Goal: Communication & Community: Answer question/provide support

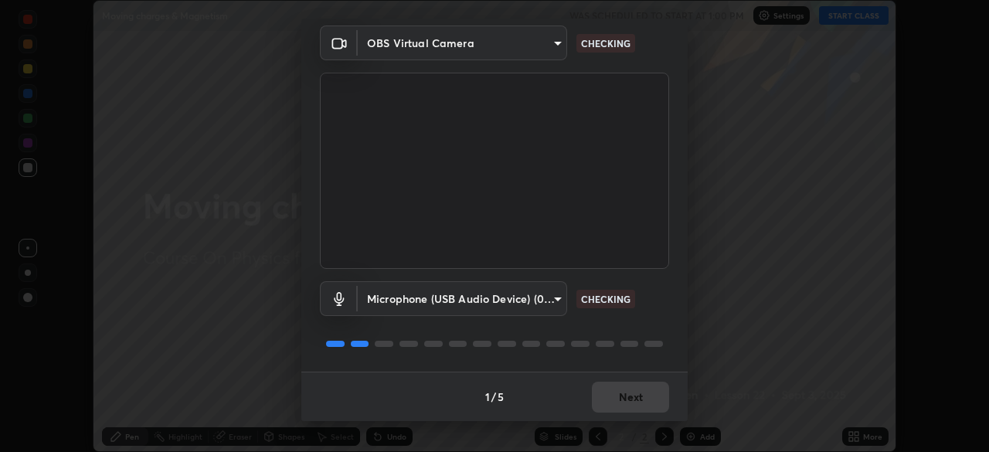
scroll to position [54, 0]
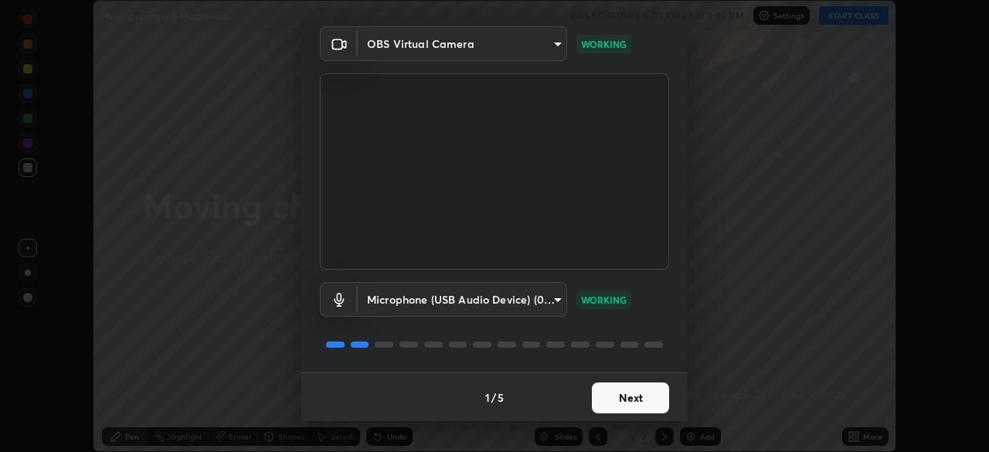
click at [617, 398] on button "Next" at bounding box center [630, 397] width 77 height 31
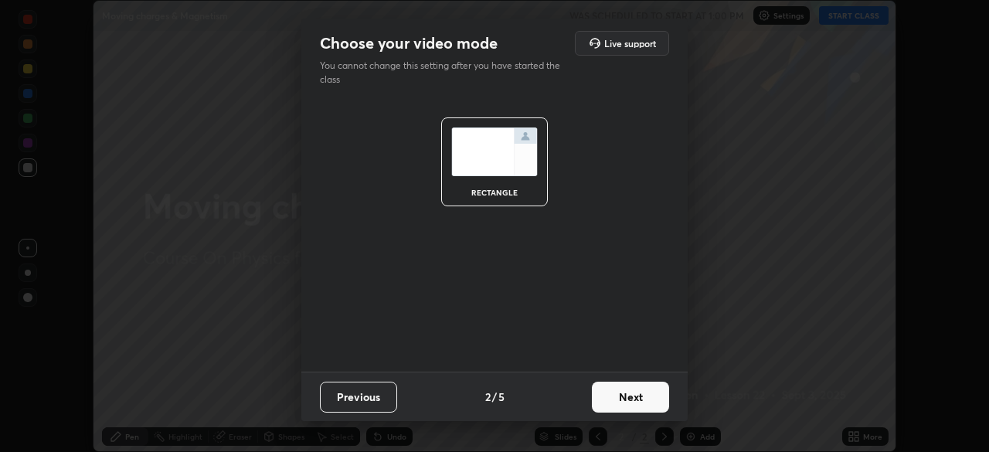
scroll to position [0, 0]
click at [617, 398] on button "Next" at bounding box center [630, 397] width 77 height 31
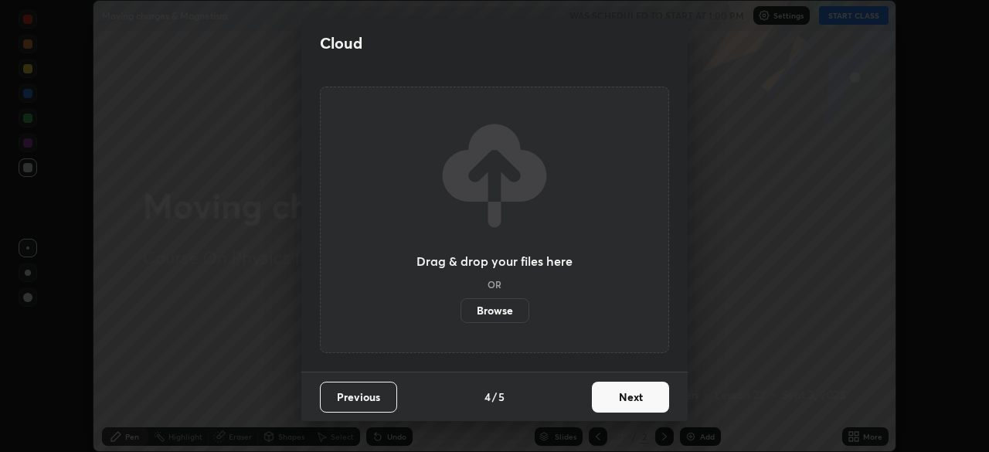
click at [614, 397] on button "Next" at bounding box center [630, 397] width 77 height 31
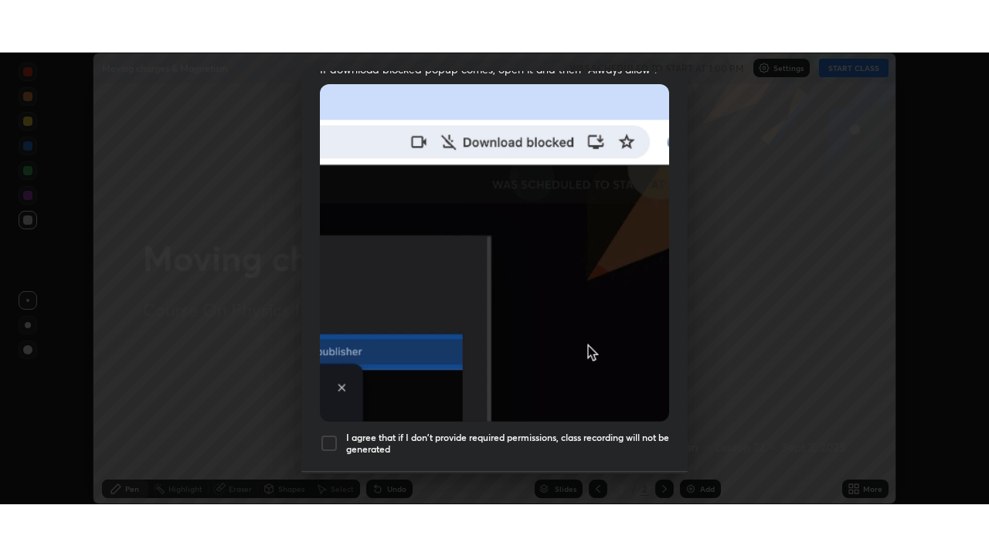
scroll to position [370, 0]
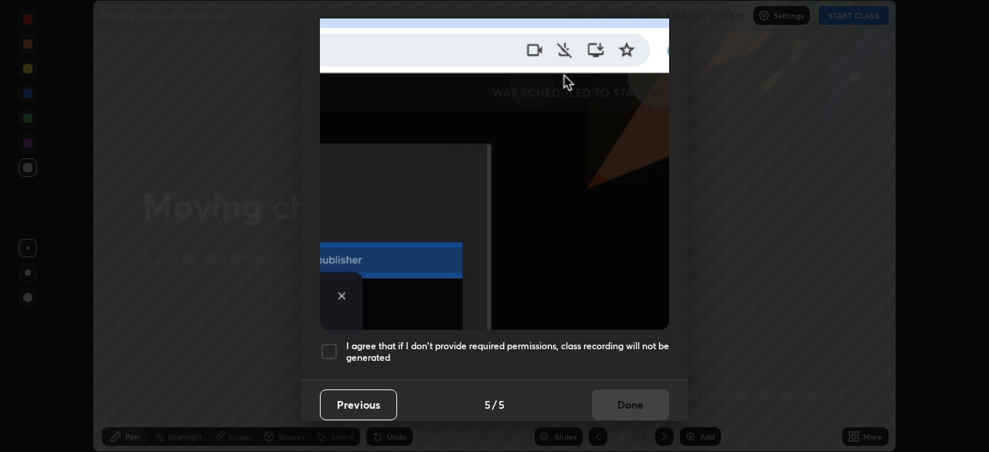
click at [597, 341] on h5 "I agree that if I don't provide required permissions, class recording will not …" at bounding box center [507, 352] width 323 height 24
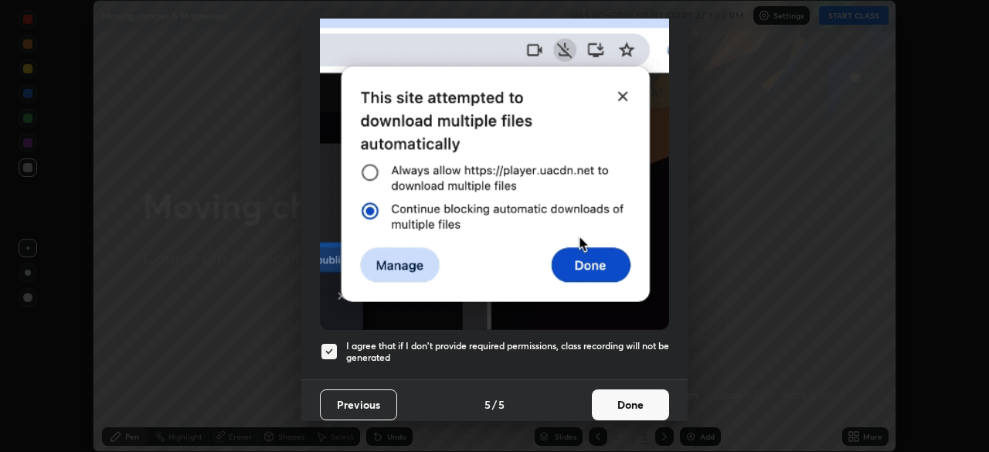
click at [615, 389] on button "Done" at bounding box center [630, 404] width 77 height 31
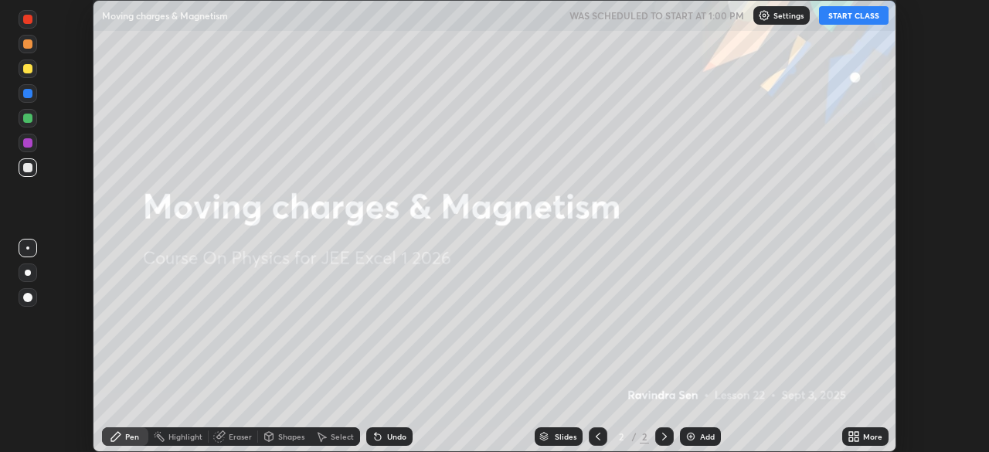
click at [840, 19] on button "START CLASS" at bounding box center [854, 15] width 70 height 19
click at [856, 435] on icon at bounding box center [856, 434] width 4 height 4
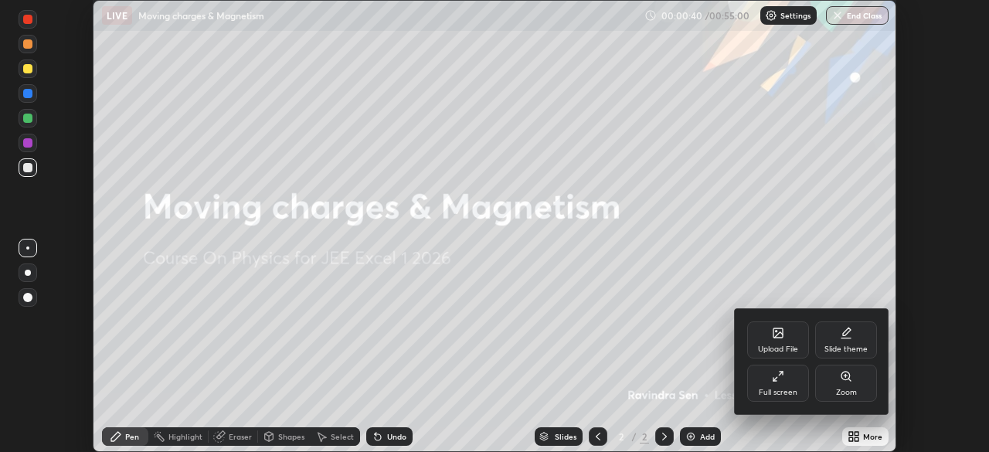
click at [784, 390] on div "Full screen" at bounding box center [777, 393] width 39 height 8
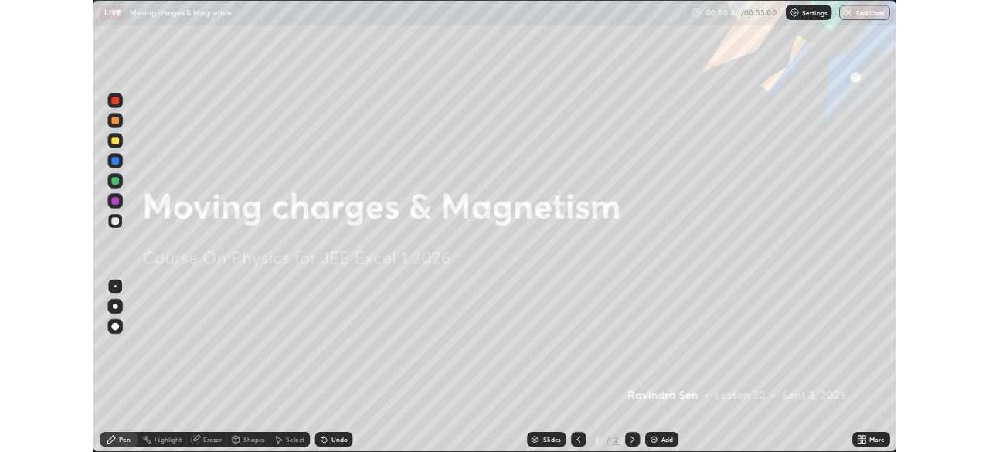
scroll to position [556, 989]
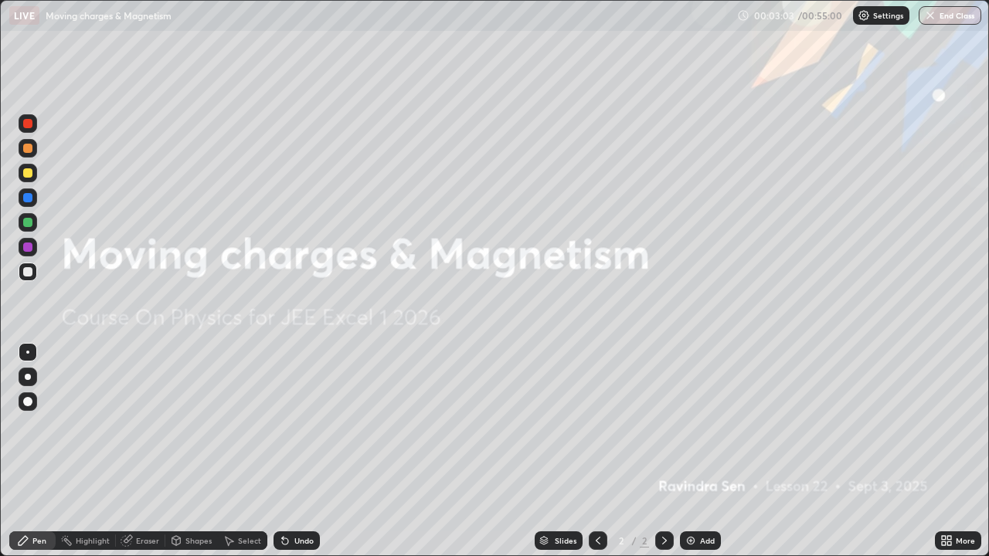
click at [703, 451] on div "Add" at bounding box center [707, 541] width 15 height 8
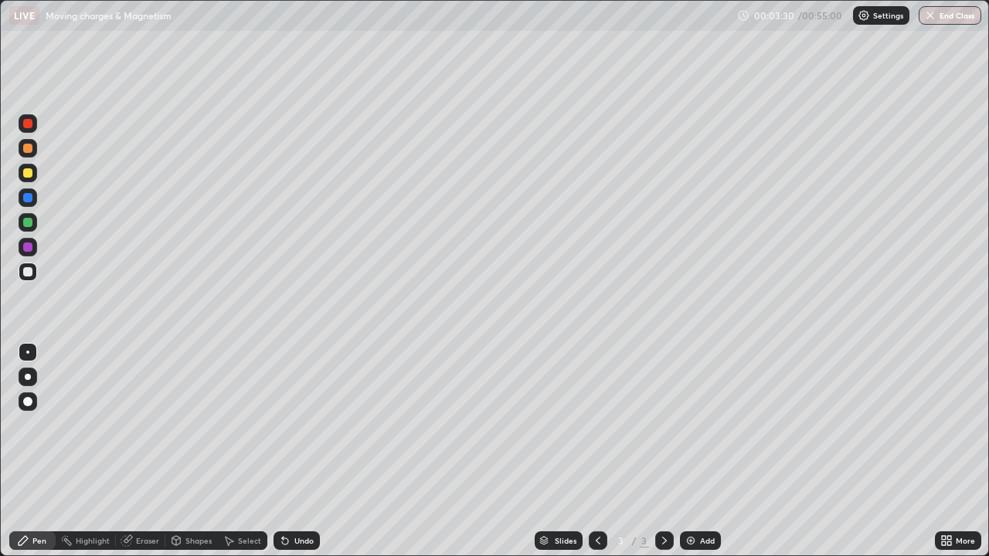
click at [304, 451] on div "Undo" at bounding box center [303, 541] width 19 height 8
click at [190, 451] on div "Shapes" at bounding box center [198, 541] width 26 height 8
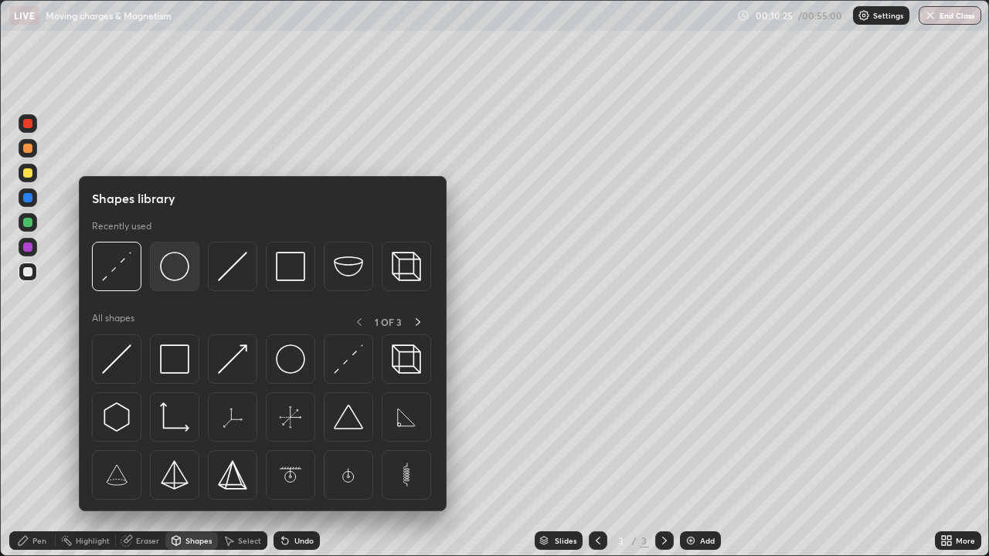
click at [173, 277] on img at bounding box center [174, 266] width 29 height 29
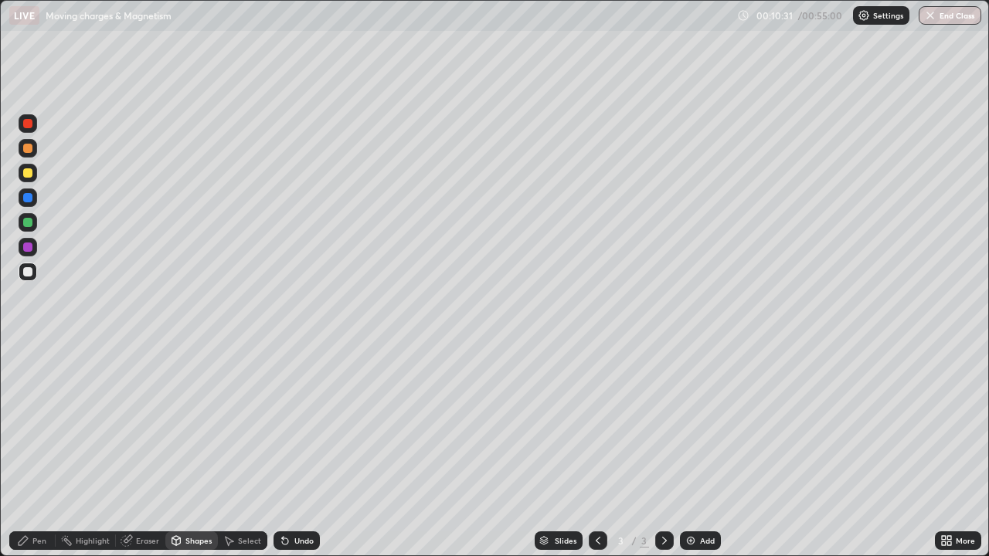
click at [39, 451] on div "Pen" at bounding box center [39, 541] width 14 height 8
click at [294, 451] on div "Undo" at bounding box center [303, 541] width 19 height 8
click at [702, 451] on div "Add" at bounding box center [707, 541] width 15 height 8
click at [594, 451] on icon at bounding box center [598, 540] width 12 height 12
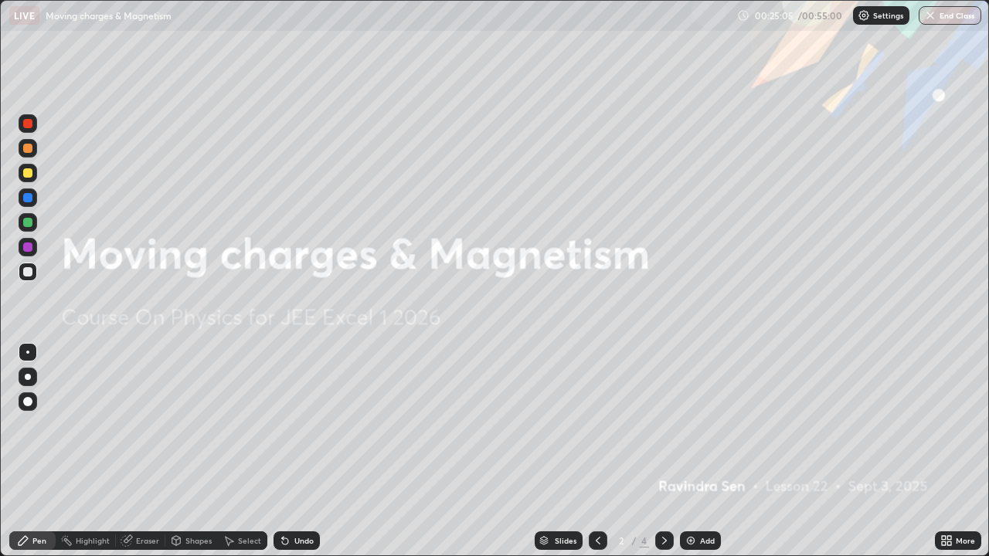
click at [661, 451] on icon at bounding box center [664, 540] width 12 height 12
click at [664, 451] on icon at bounding box center [664, 540] width 12 height 12
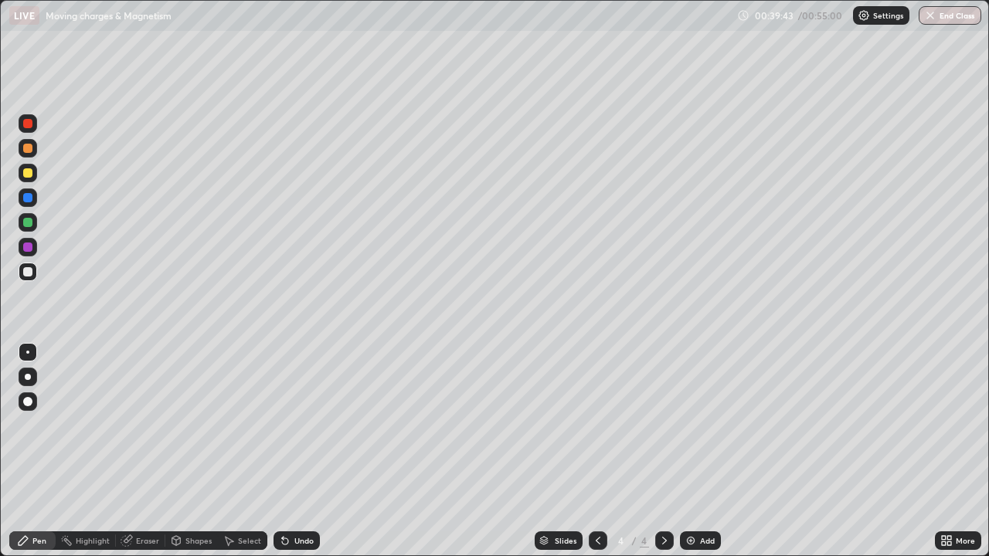
click at [297, 451] on div "Undo" at bounding box center [296, 540] width 46 height 19
click at [297, 451] on div "Undo" at bounding box center [303, 541] width 19 height 8
click at [688, 451] on img at bounding box center [690, 540] width 12 height 12
click at [285, 451] on icon at bounding box center [285, 540] width 12 height 12
click at [194, 451] on div "Shapes" at bounding box center [198, 541] width 26 height 8
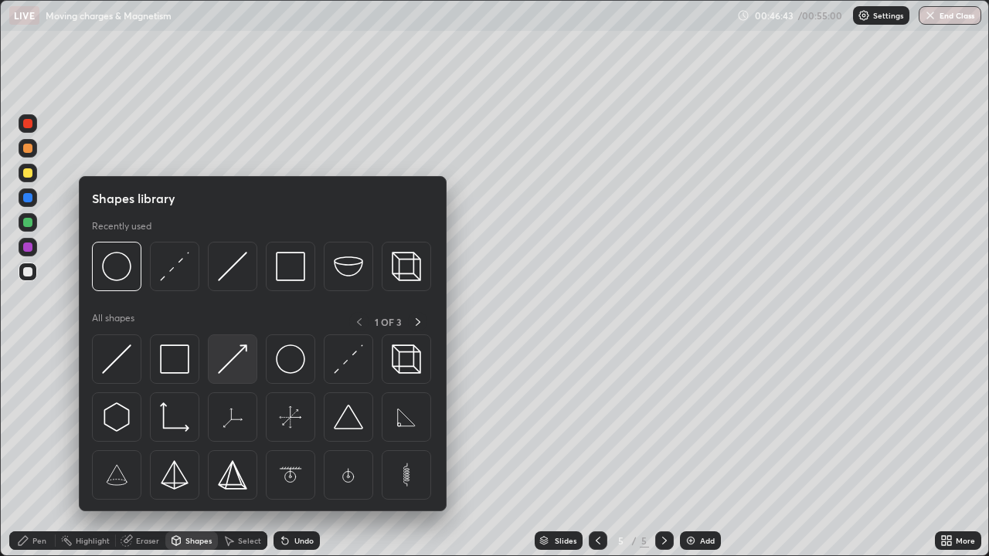
click at [236, 361] on img at bounding box center [232, 358] width 29 height 29
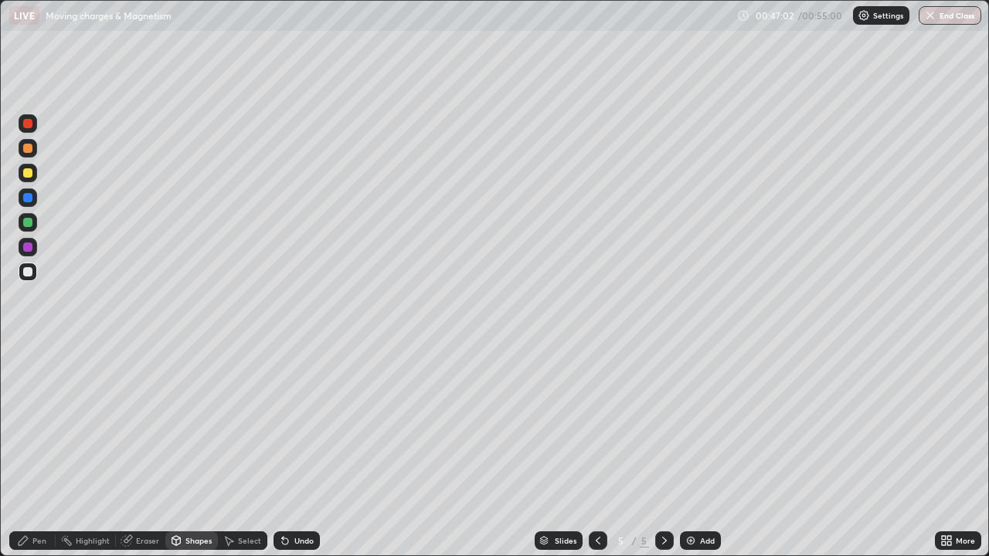
click at [191, 451] on div "Shapes" at bounding box center [198, 541] width 26 height 8
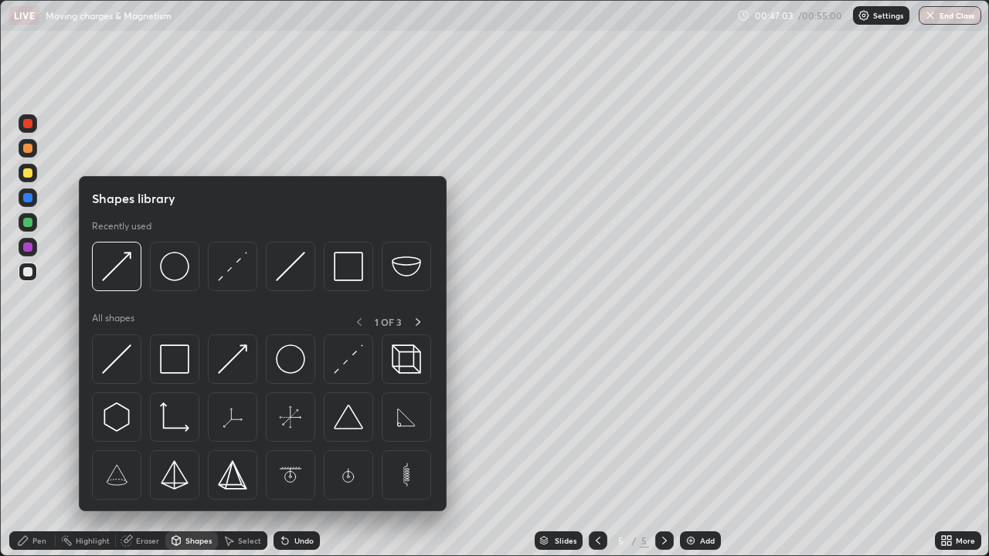
click at [142, 451] on div "Eraser" at bounding box center [147, 541] width 23 height 8
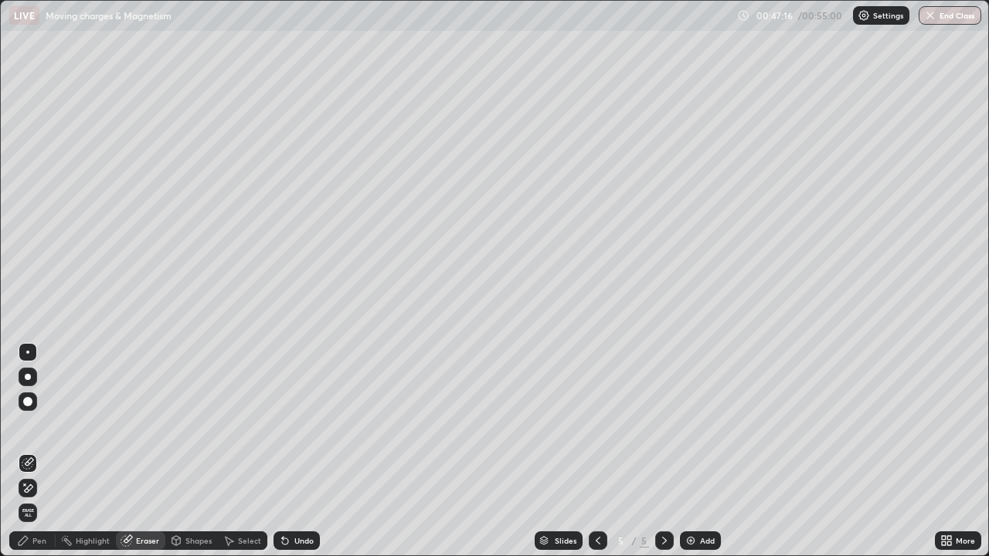
click at [193, 451] on div "Shapes" at bounding box center [198, 541] width 26 height 8
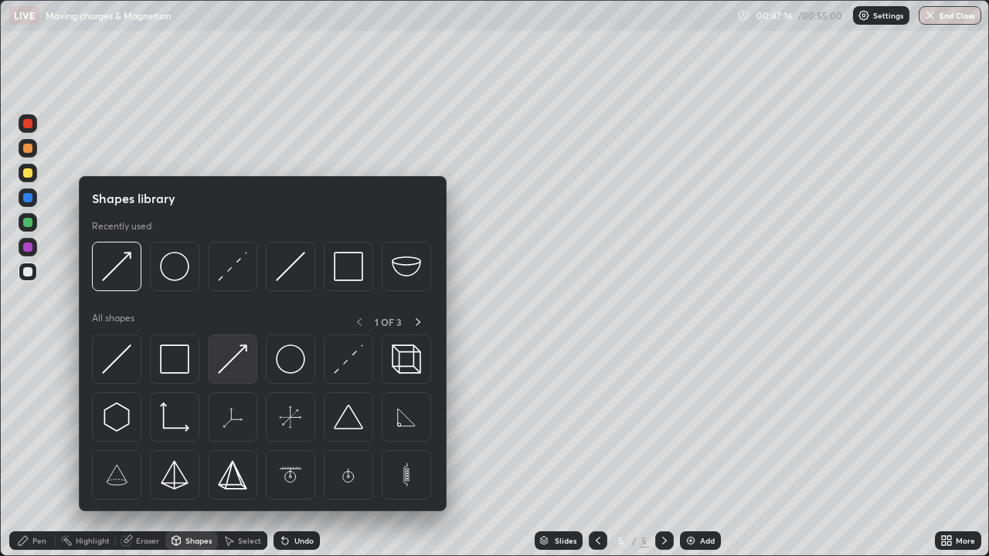
click at [228, 363] on img at bounding box center [232, 358] width 29 height 29
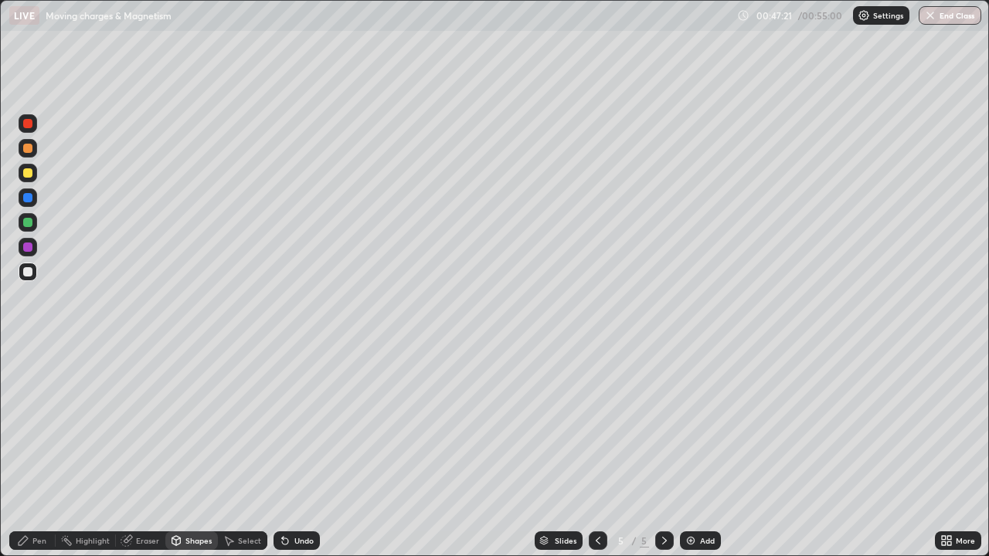
click at [43, 451] on div "Pen" at bounding box center [39, 541] width 14 height 8
click at [24, 173] on div at bounding box center [27, 172] width 9 height 9
click at [147, 451] on div "Eraser" at bounding box center [147, 541] width 23 height 8
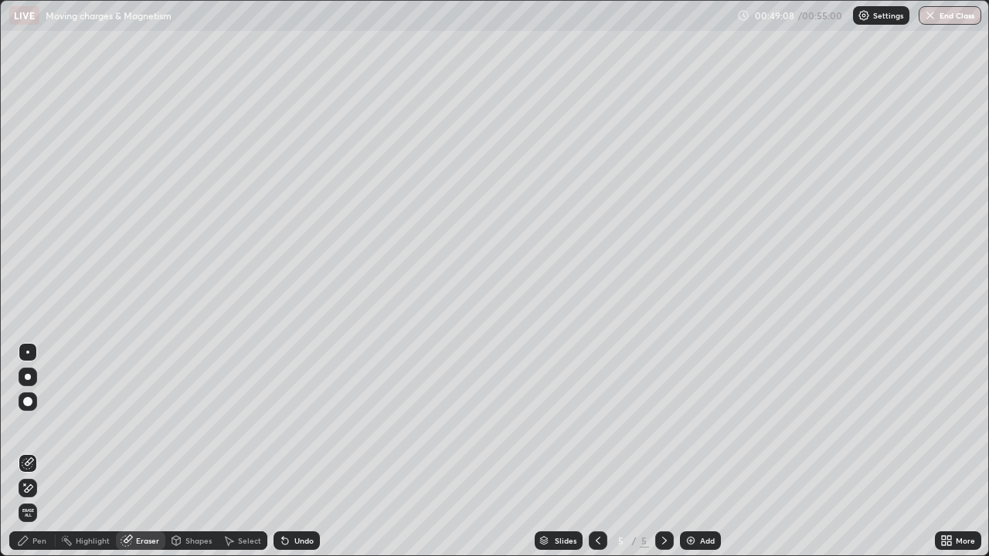
click at [31, 451] on div "Pen" at bounding box center [32, 540] width 46 height 19
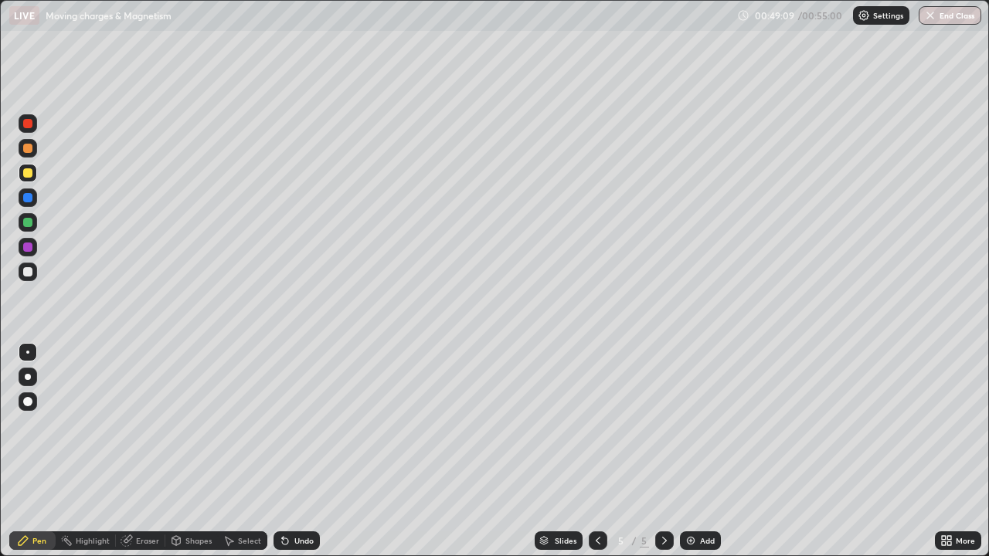
click at [195, 451] on div "Shapes" at bounding box center [198, 541] width 26 height 8
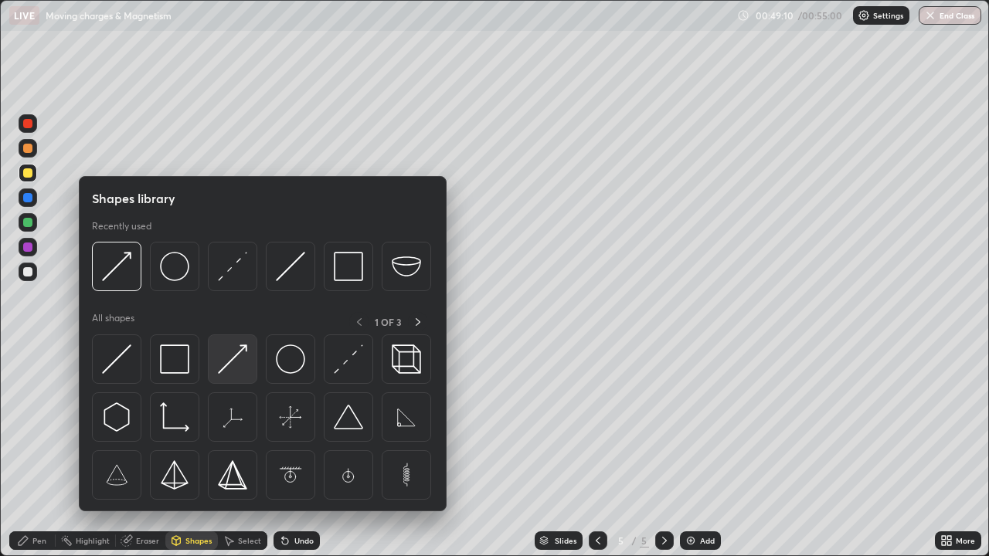
click at [228, 364] on img at bounding box center [232, 358] width 29 height 29
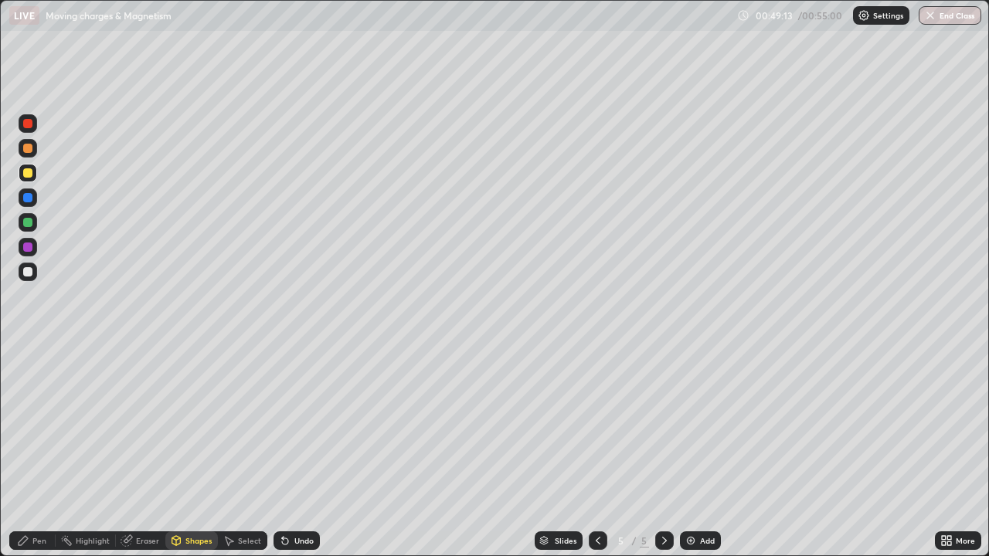
click at [295, 451] on div "Undo" at bounding box center [303, 541] width 19 height 8
click at [28, 270] on div at bounding box center [27, 271] width 9 height 9
click at [43, 451] on div "Pen" at bounding box center [39, 541] width 14 height 8
click at [29, 176] on div at bounding box center [27, 172] width 9 height 9
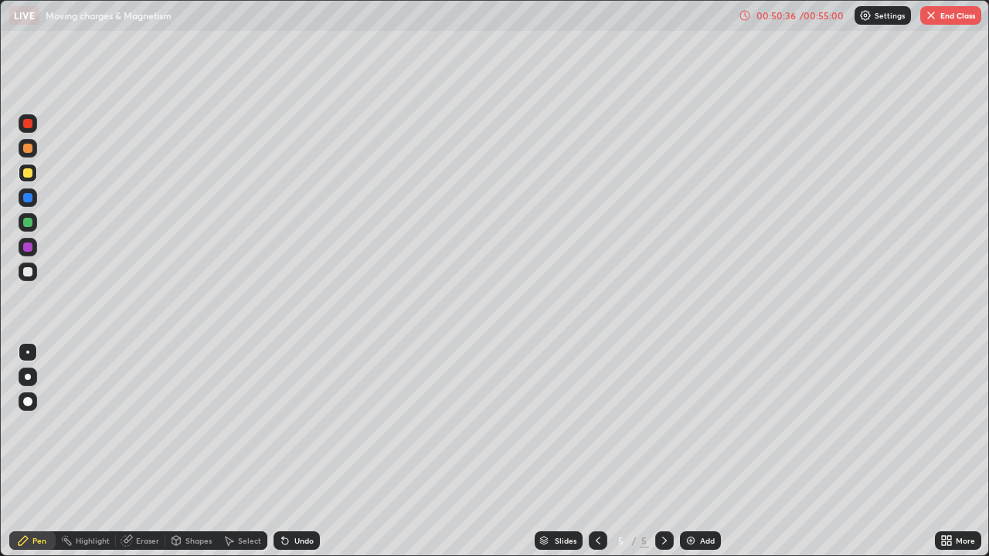
click at [297, 451] on div "Undo" at bounding box center [303, 541] width 19 height 8
click at [303, 451] on div "Undo" at bounding box center [303, 541] width 19 height 8
click at [296, 451] on div "Undo" at bounding box center [303, 541] width 19 height 8
click at [141, 451] on div "Eraser" at bounding box center [147, 541] width 23 height 8
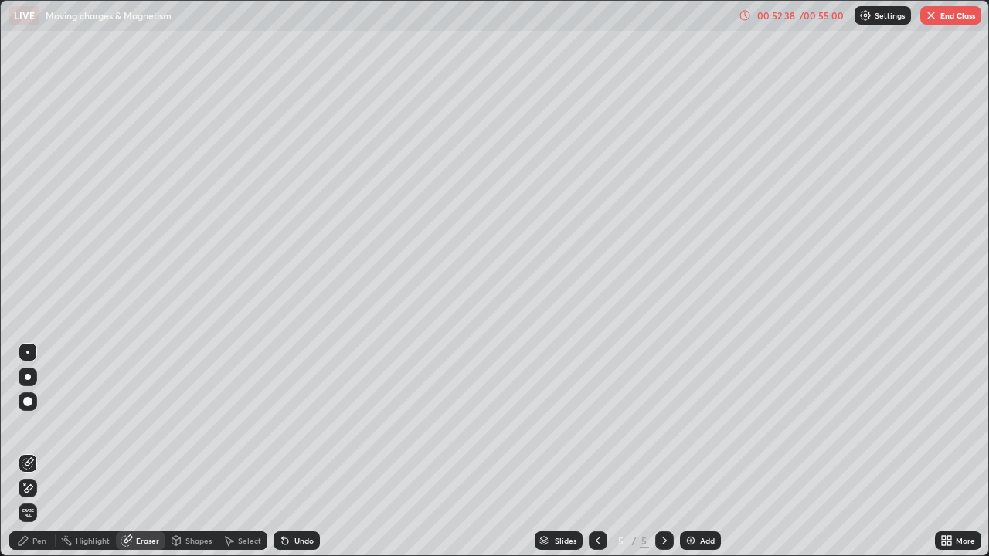
click at [37, 451] on div "Pen" at bounding box center [39, 541] width 14 height 8
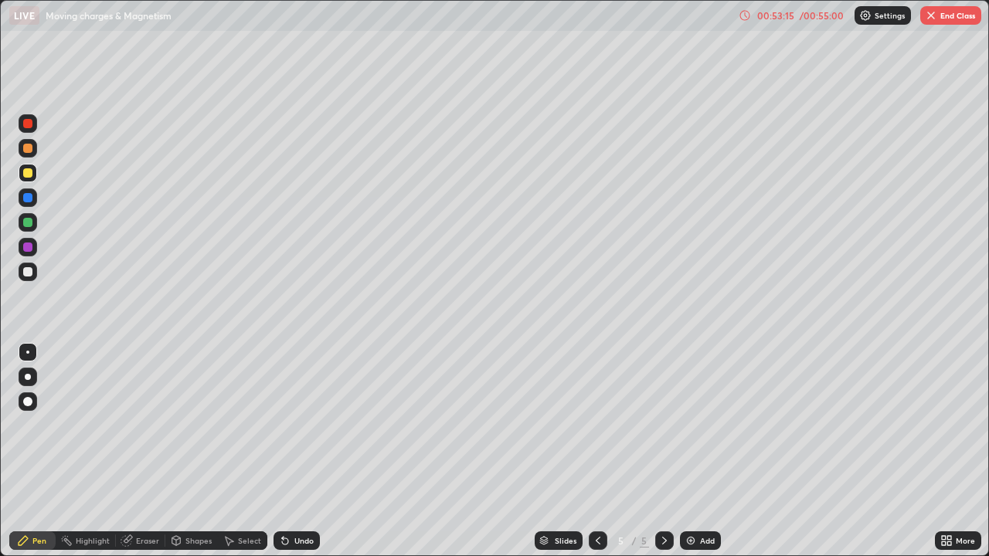
click at [301, 451] on div "Undo" at bounding box center [303, 541] width 19 height 8
click at [306, 451] on div "Undo" at bounding box center [303, 541] width 19 height 8
click at [184, 451] on div "Shapes" at bounding box center [191, 540] width 53 height 19
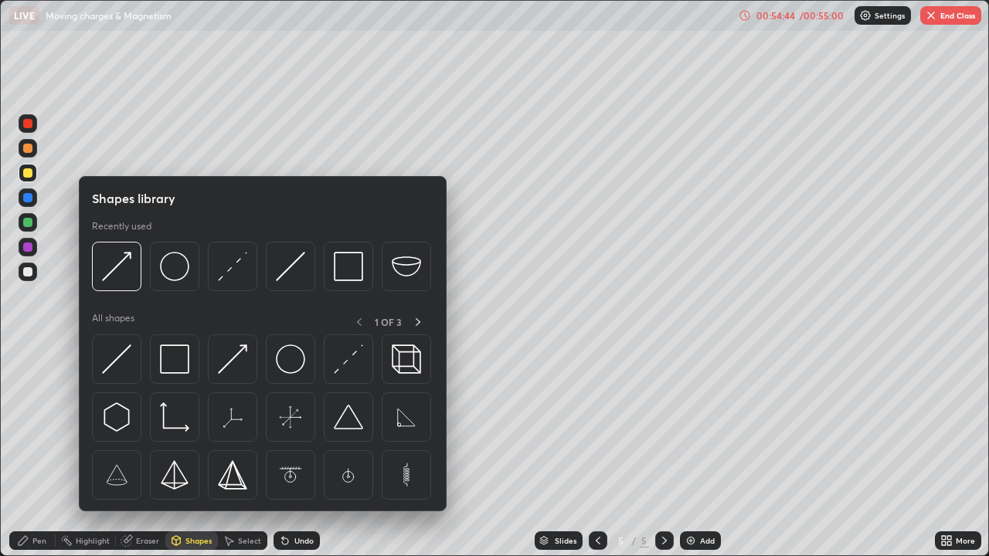
click at [46, 451] on div "Erase all" at bounding box center [27, 278] width 37 height 494
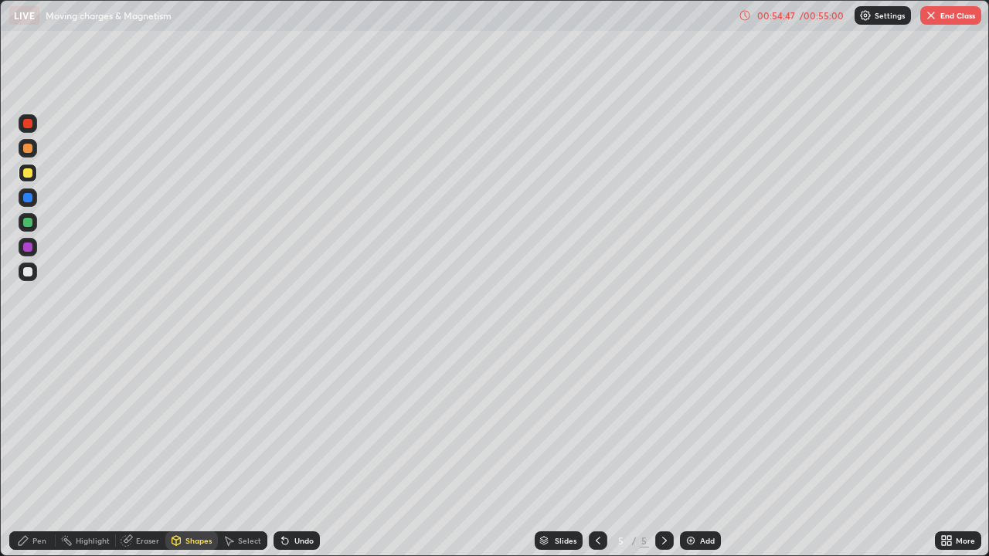
click at [294, 451] on div "Undo" at bounding box center [303, 541] width 19 height 8
click at [39, 451] on div "Pen" at bounding box center [39, 541] width 14 height 8
click at [41, 451] on div "Pen" at bounding box center [39, 541] width 14 height 8
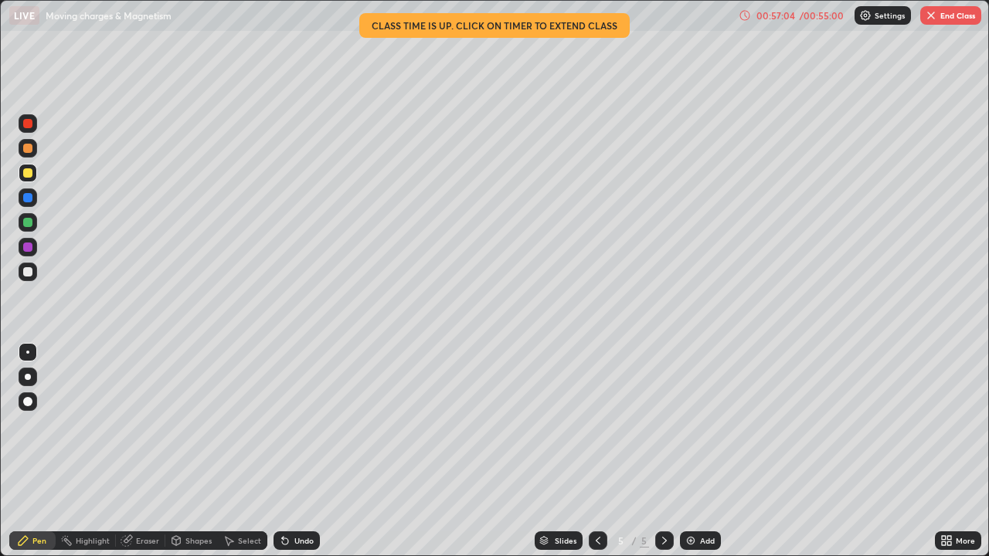
click at [941, 12] on button "End Class" at bounding box center [950, 15] width 61 height 19
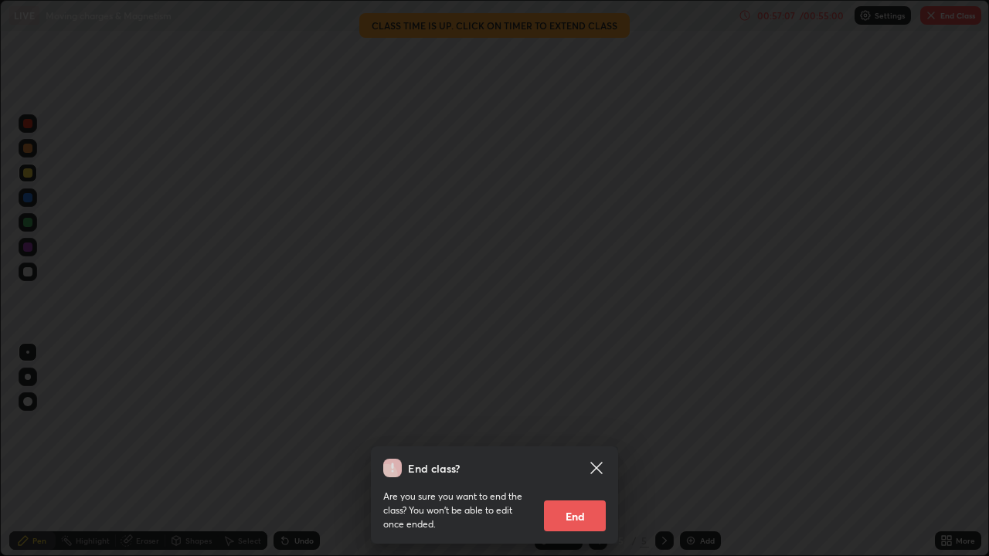
click at [579, 451] on button "End" at bounding box center [575, 516] width 62 height 31
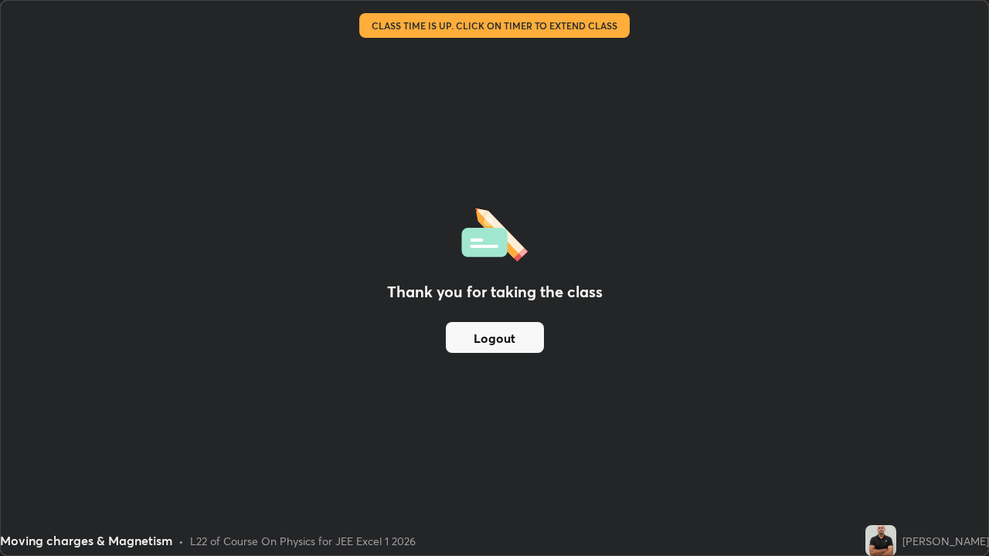
click at [516, 341] on button "Logout" at bounding box center [495, 337] width 98 height 31
click at [512, 338] on button "Logout" at bounding box center [495, 337] width 98 height 31
click at [498, 340] on button "Logout" at bounding box center [495, 337] width 98 height 31
click at [513, 351] on button "Logout" at bounding box center [495, 337] width 98 height 31
click at [516, 348] on button "Logout" at bounding box center [495, 337] width 98 height 31
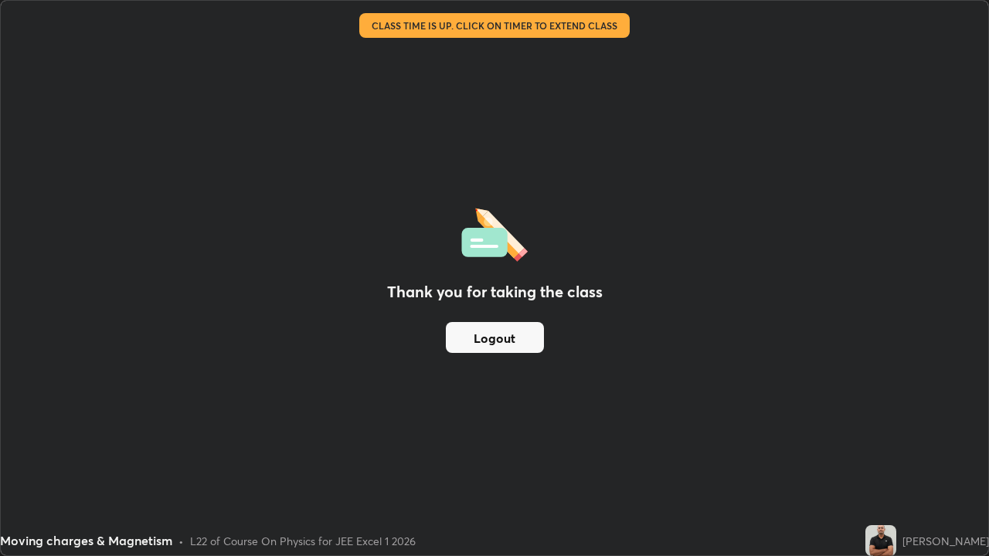
click at [517, 344] on button "Logout" at bounding box center [495, 337] width 98 height 31
click at [521, 338] on button "Logout" at bounding box center [495, 337] width 98 height 31
click at [499, 342] on button "Logout" at bounding box center [495, 337] width 98 height 31
click at [497, 336] on button "Logout" at bounding box center [495, 337] width 98 height 31
click at [483, 343] on button "Logout" at bounding box center [495, 337] width 98 height 31
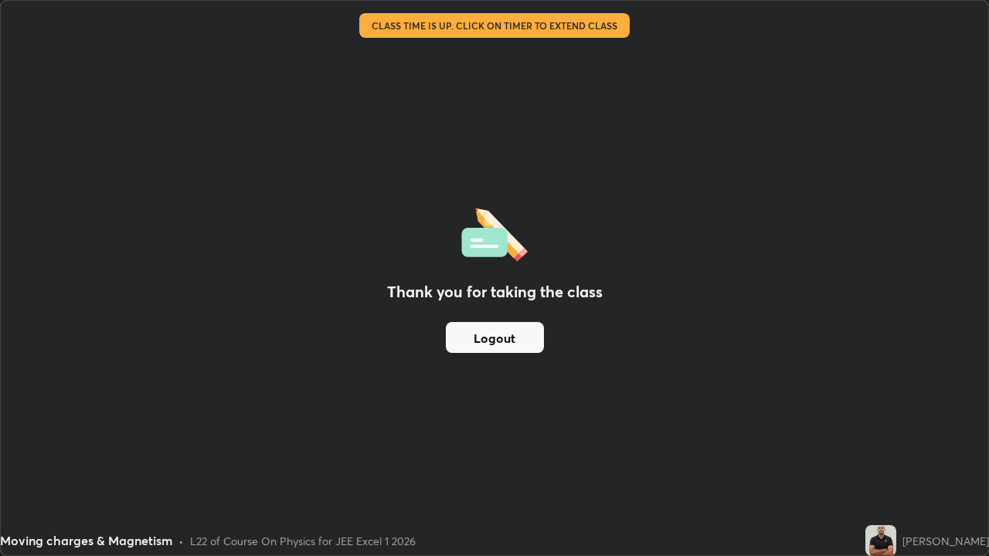
click at [502, 335] on button "Logout" at bounding box center [495, 337] width 98 height 31
click at [505, 341] on button "Logout" at bounding box center [495, 337] width 98 height 31
click at [501, 342] on button "Logout" at bounding box center [495, 337] width 98 height 31
click at [504, 347] on button "Logout" at bounding box center [495, 337] width 98 height 31
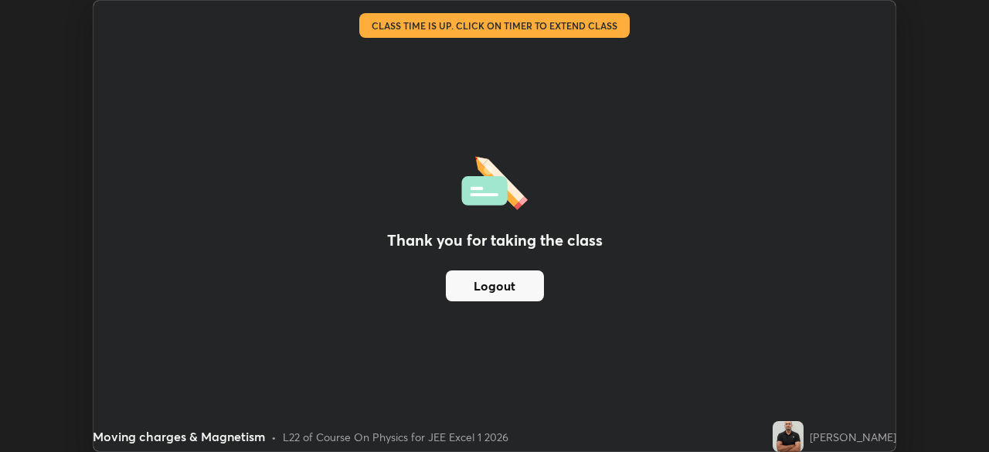
scroll to position [76786, 76249]
